Goal: Transaction & Acquisition: Subscribe to service/newsletter

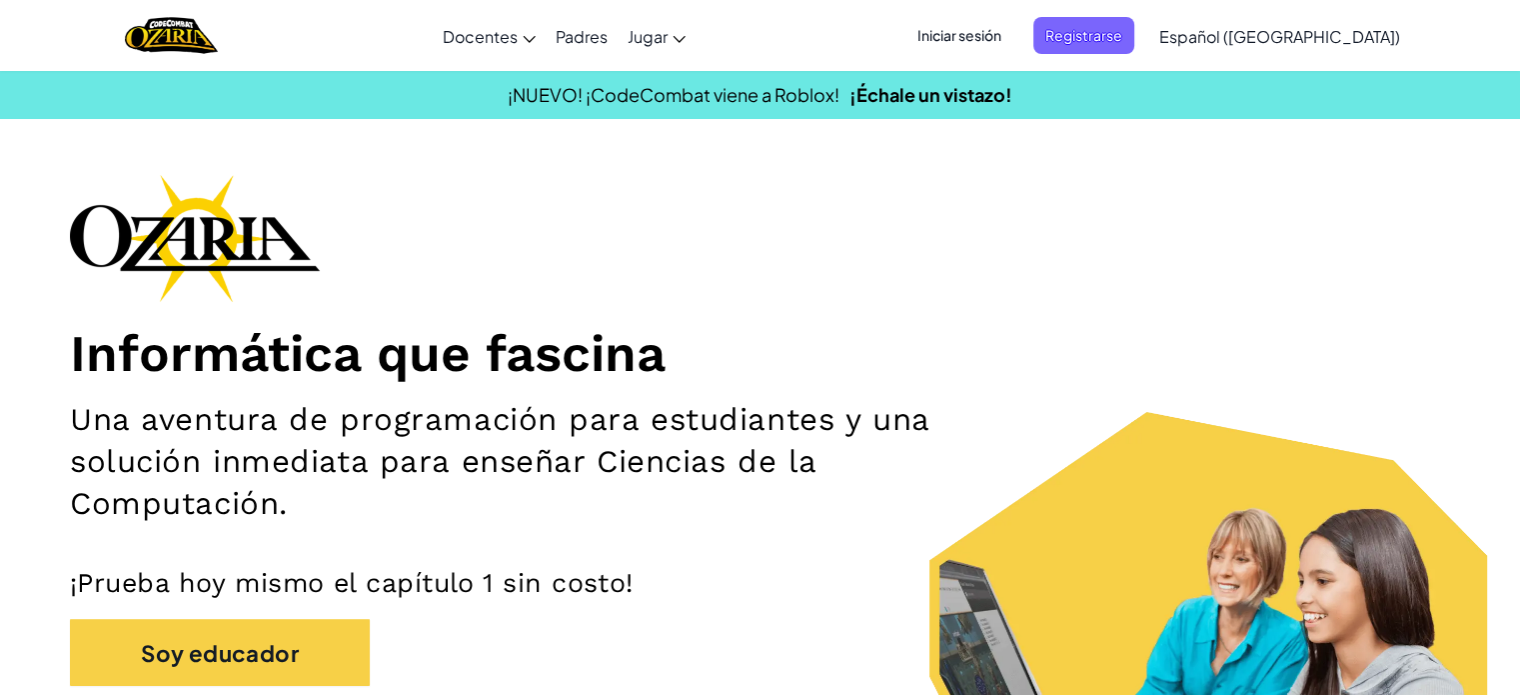
click at [1307, 213] on div "Informática que fascina Una aventura de programación para estudiantes y una sol…" at bounding box center [760, 483] width 1380 height 619
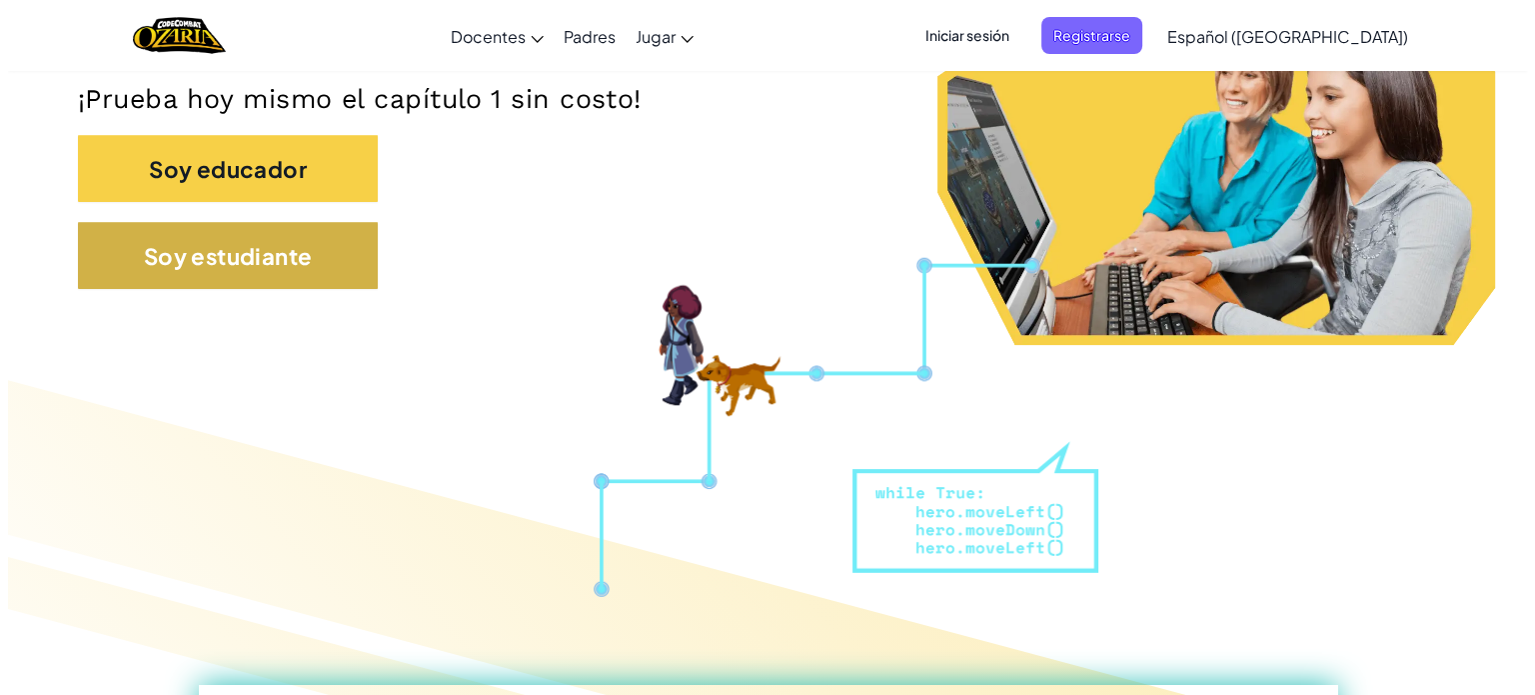
scroll to position [484, 0]
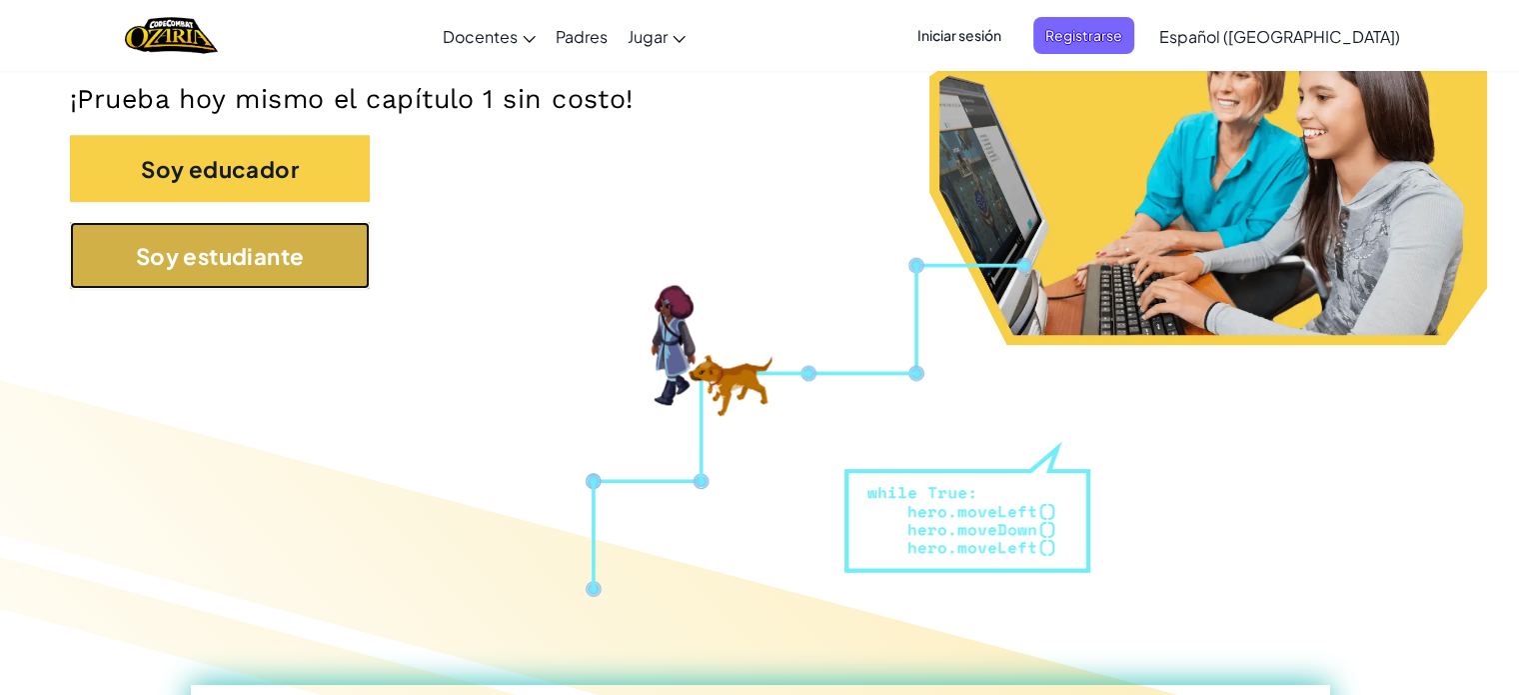
click at [253, 263] on font "Soy estudiante" at bounding box center [220, 256] width 169 height 28
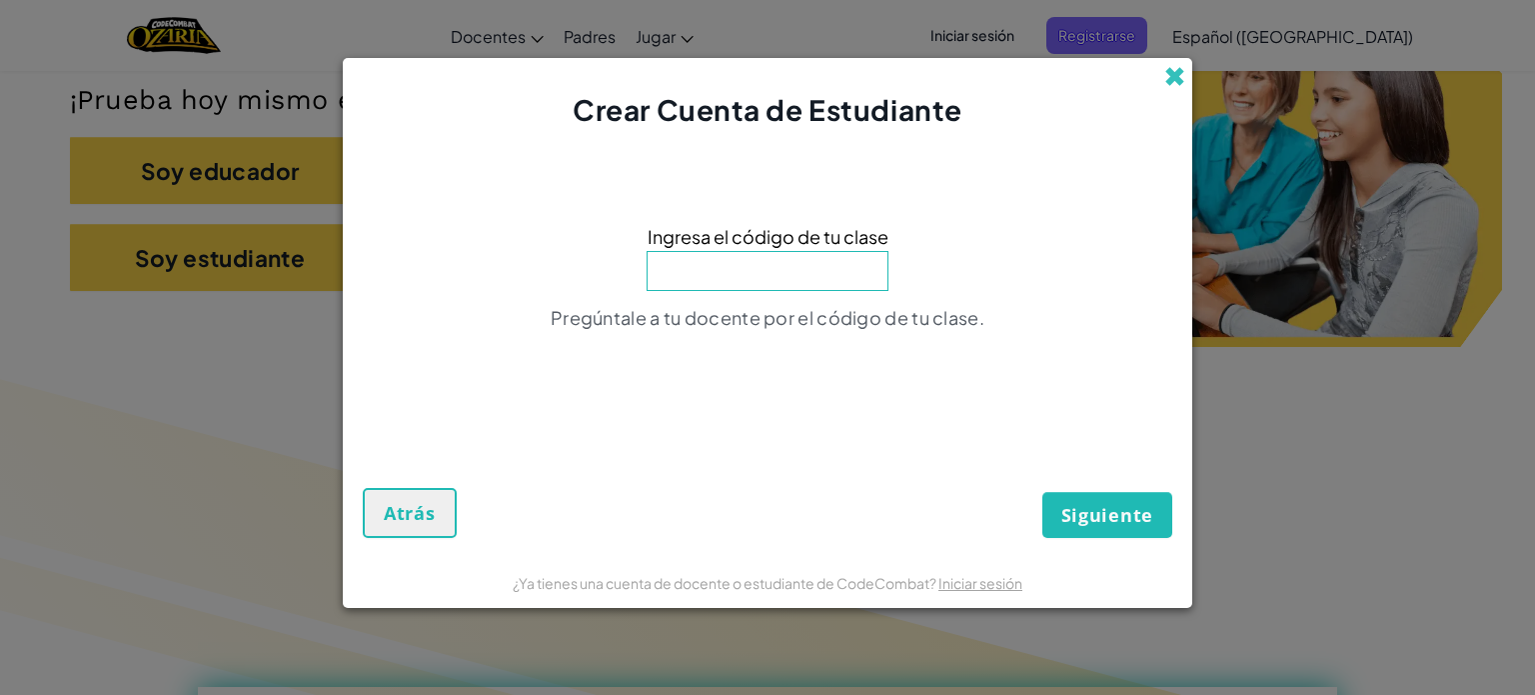
click at [1179, 75] on span at bounding box center [1174, 76] width 21 height 21
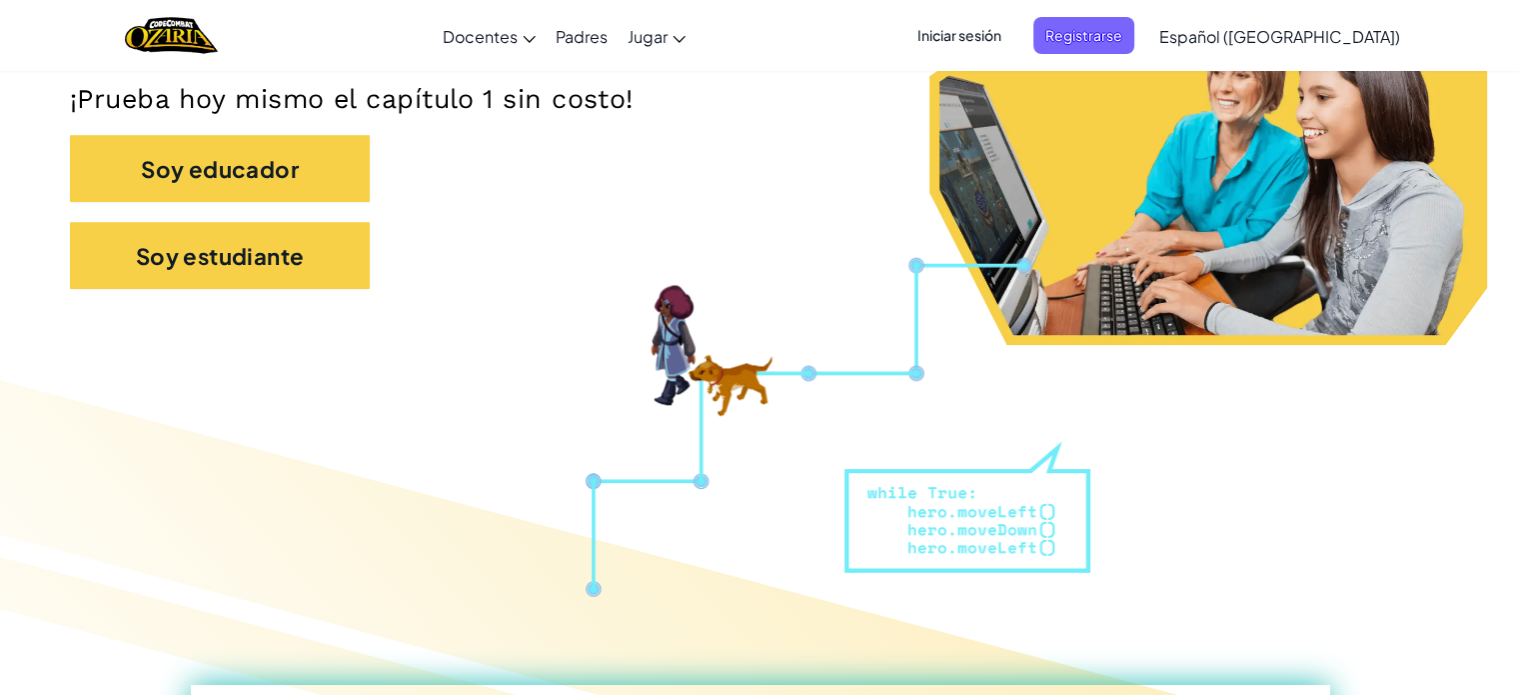
click at [1001, 34] on font "Iniciar sesión" at bounding box center [959, 35] width 84 height 18
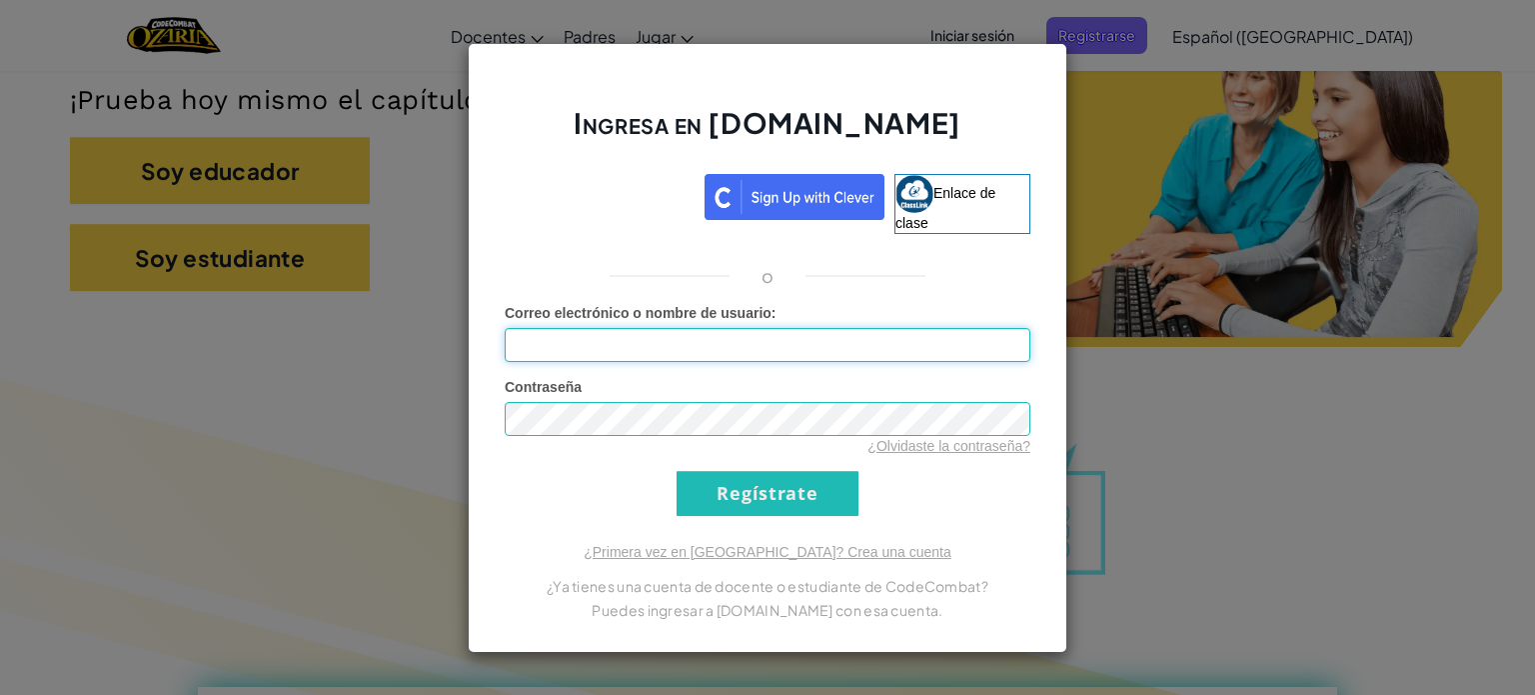
click at [724, 348] on input "Correo electrónico o nombre de usuario :" at bounding box center [768, 345] width 526 height 34
